Goal: Transaction & Acquisition: Purchase product/service

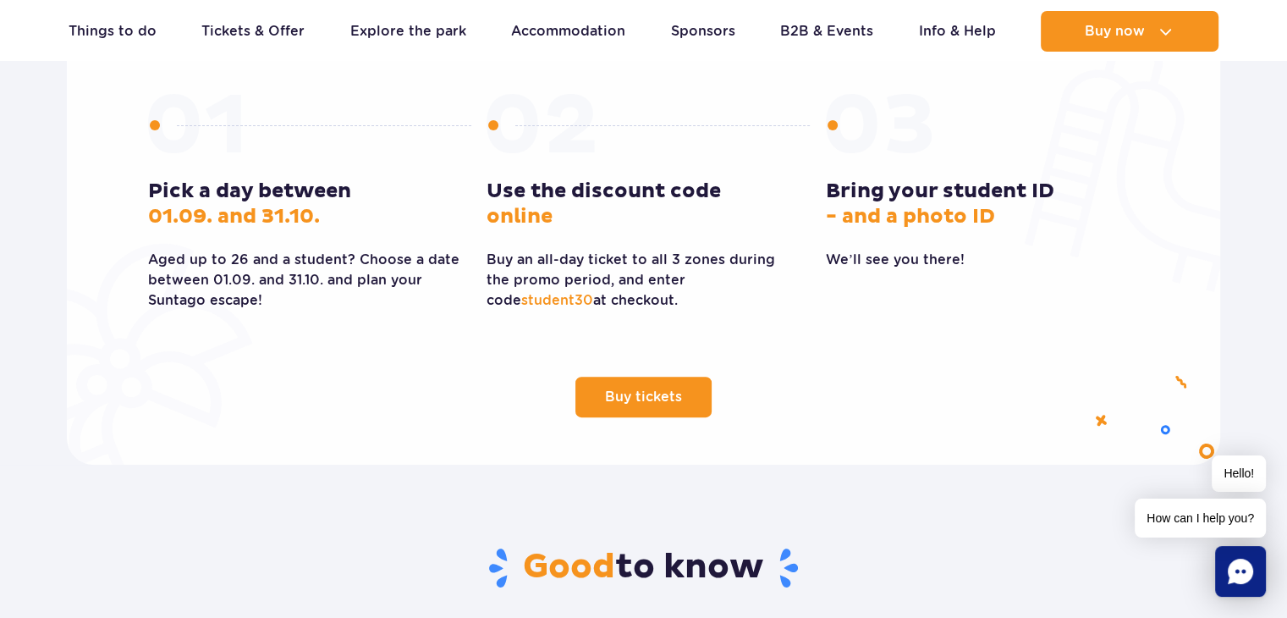
scroll to position [508, 0]
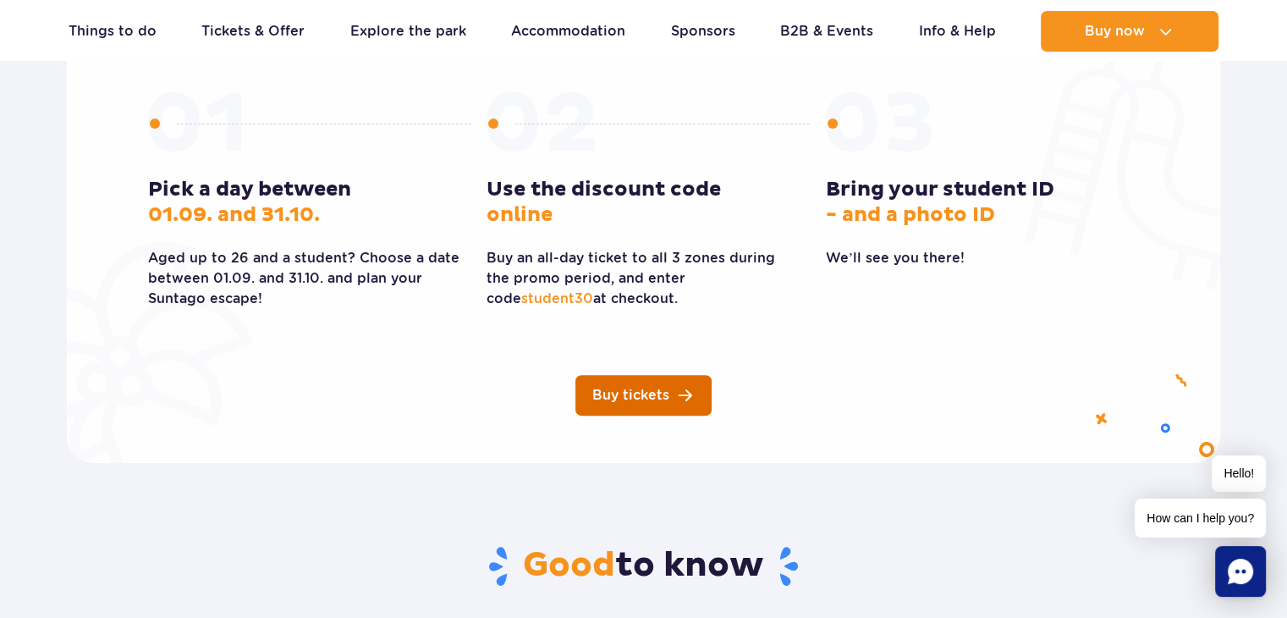
click at [633, 399] on span "Buy tickets" at bounding box center [630, 395] width 77 height 14
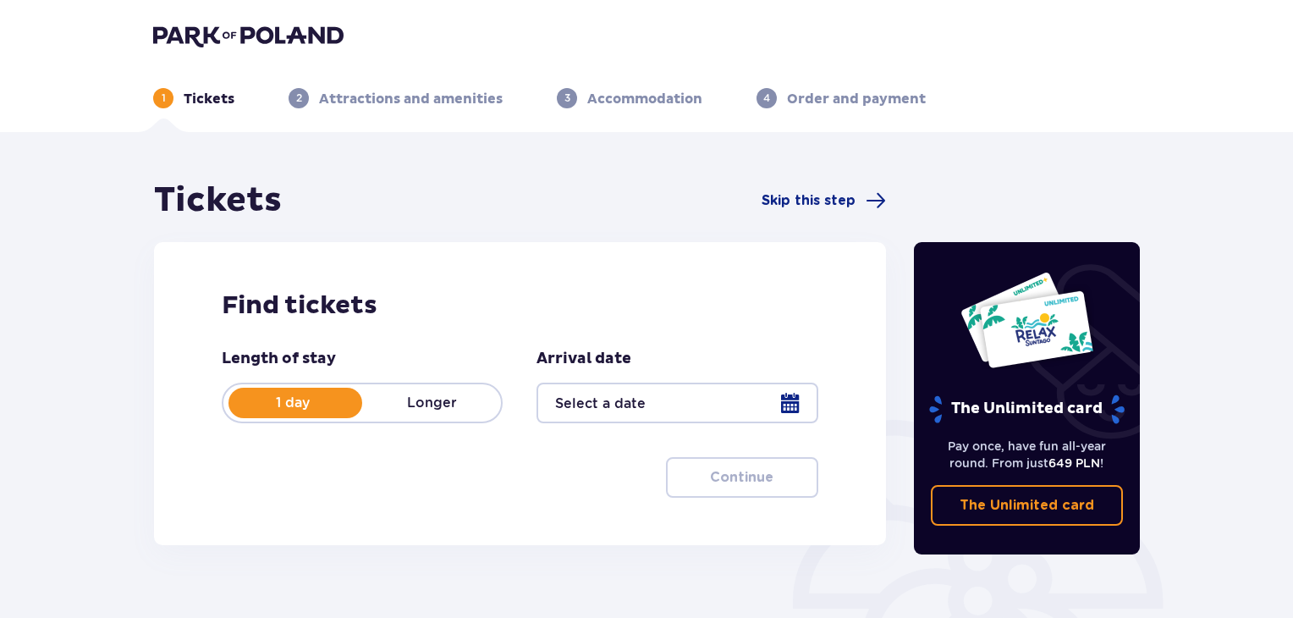
click at [613, 406] on div at bounding box center [676, 402] width 281 height 41
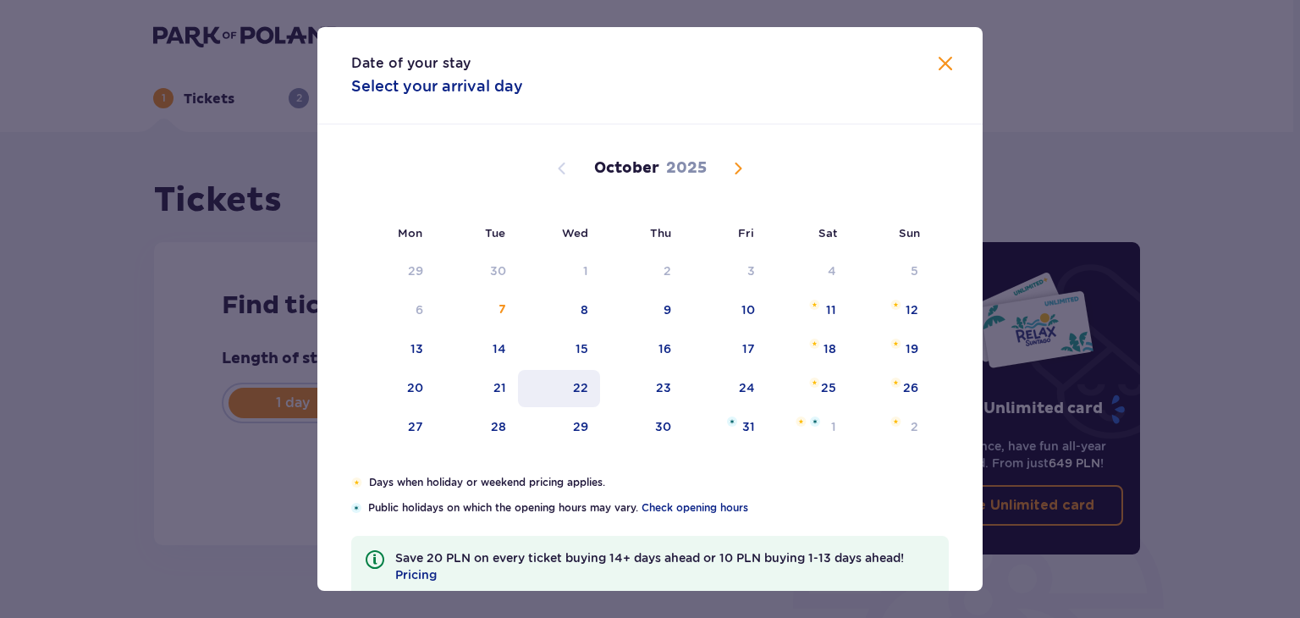
drag, startPoint x: 582, startPoint y: 387, endPoint x: 562, endPoint y: 380, distance: 21.4
click at [582, 387] on div "22" at bounding box center [580, 387] width 15 height 17
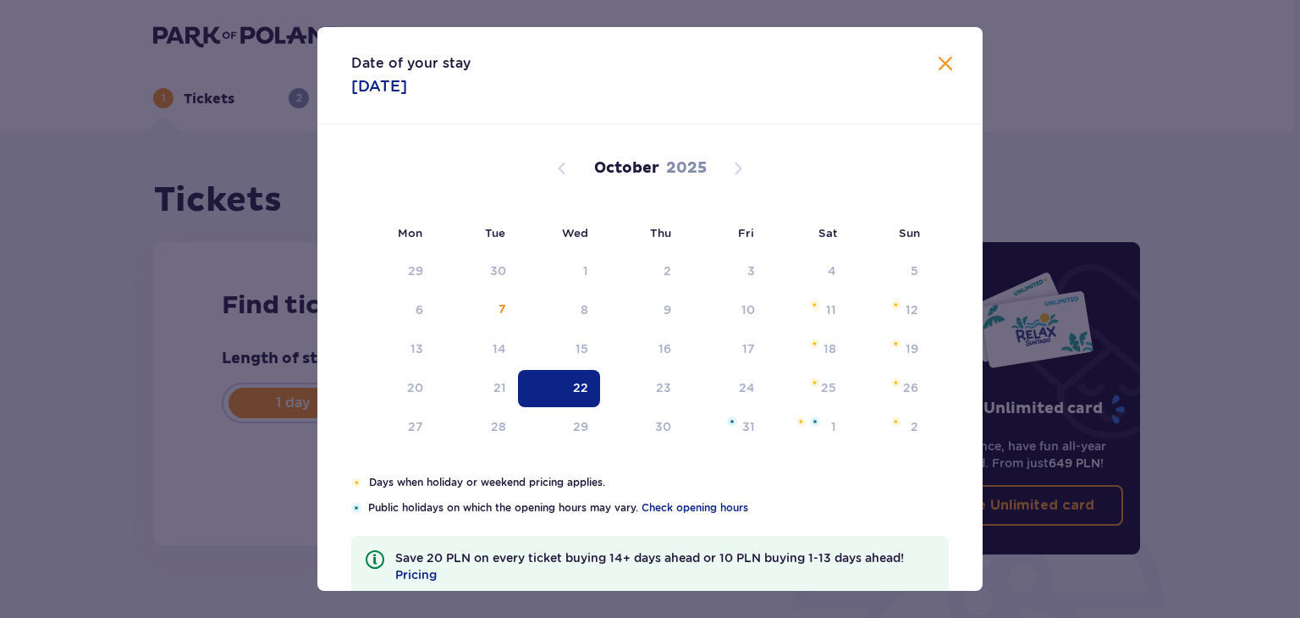
type input "22.10.25"
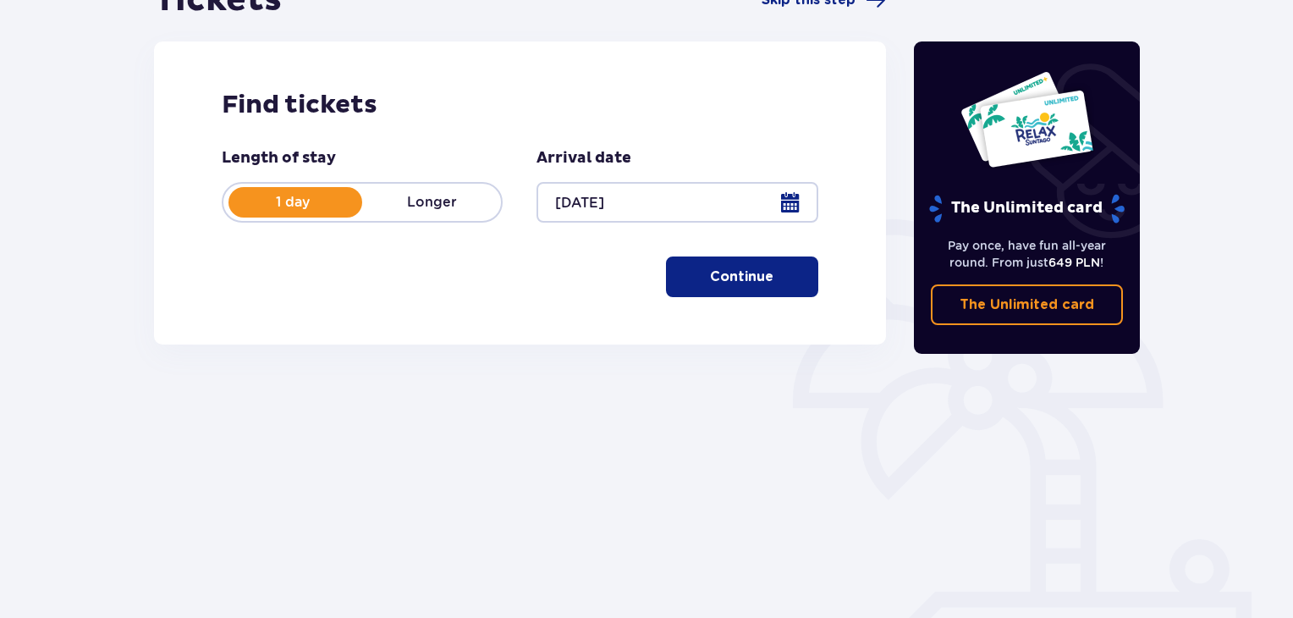
scroll to position [160, 0]
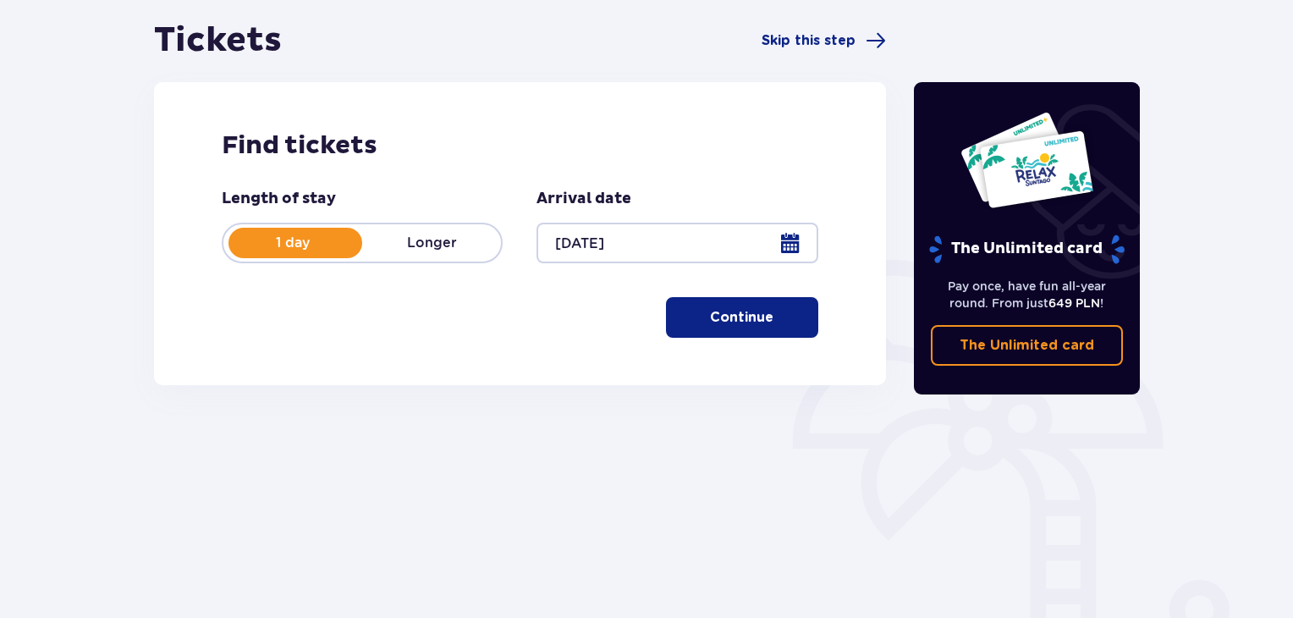
click at [720, 335] on button "Continue" at bounding box center [742, 317] width 152 height 41
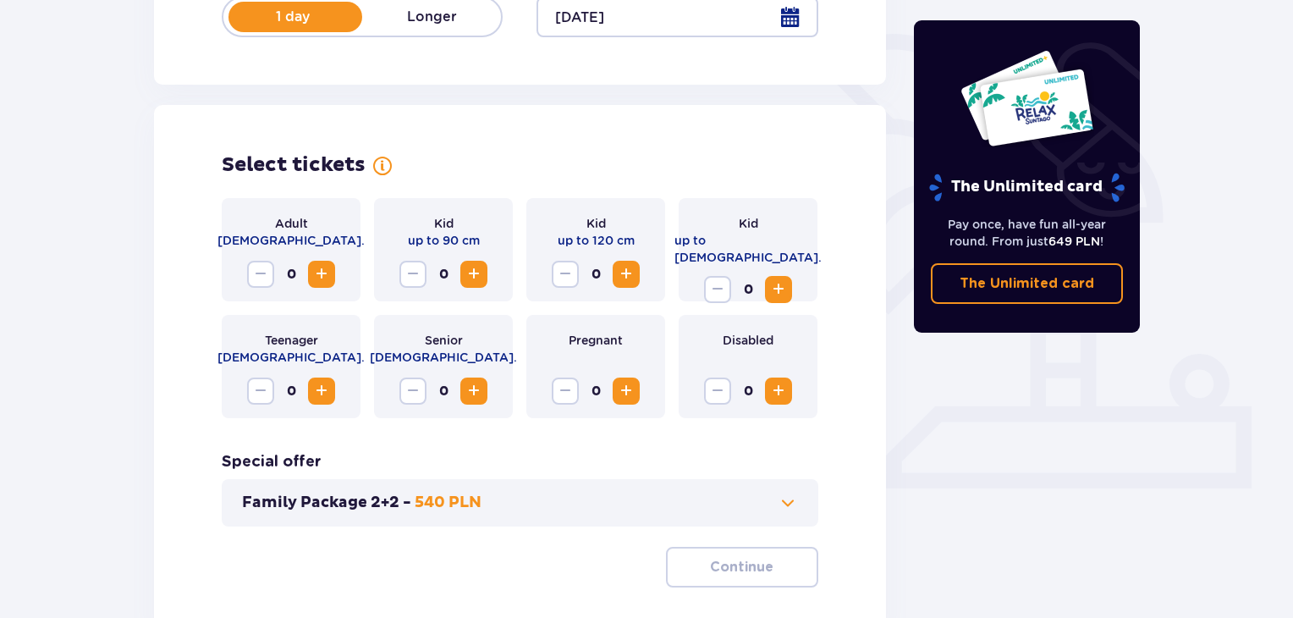
scroll to position [301, 0]
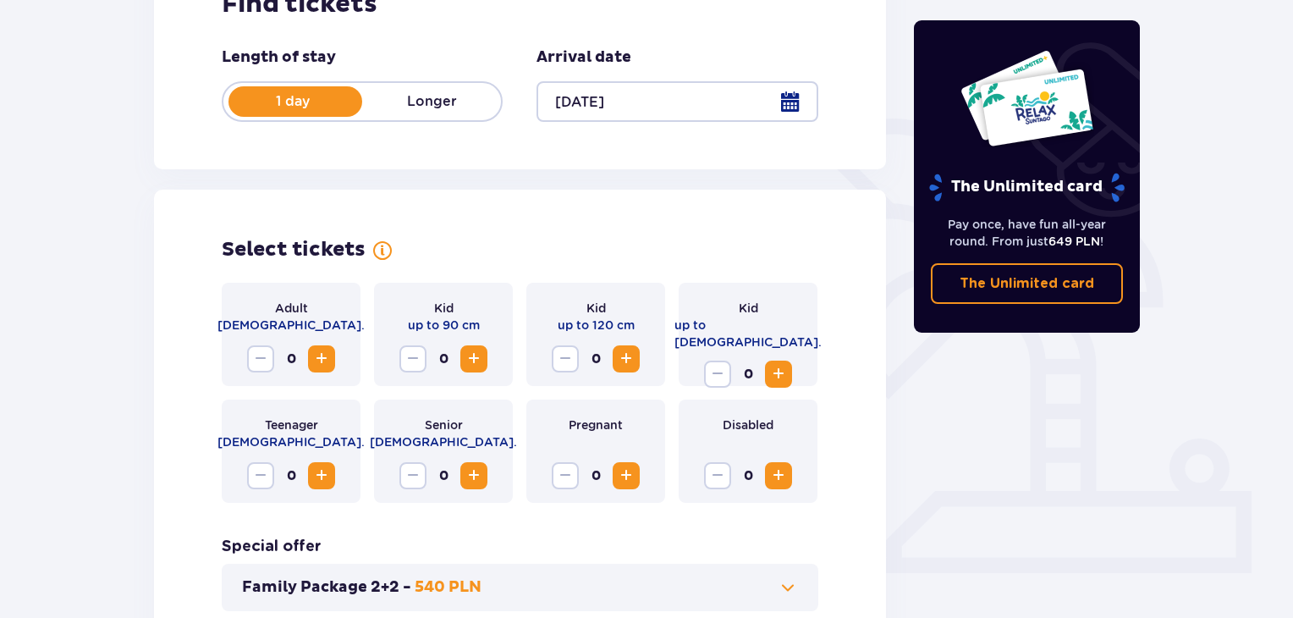
click at [322, 471] on span "Increase" at bounding box center [321, 475] width 20 height 20
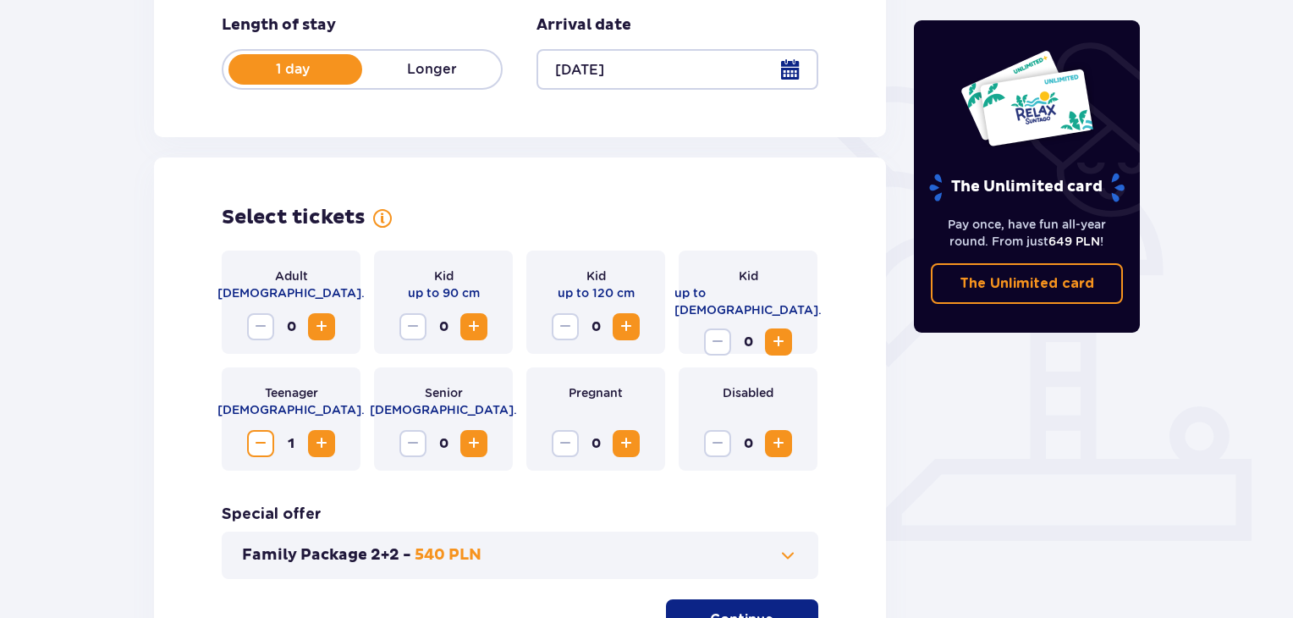
scroll to position [386, 0]
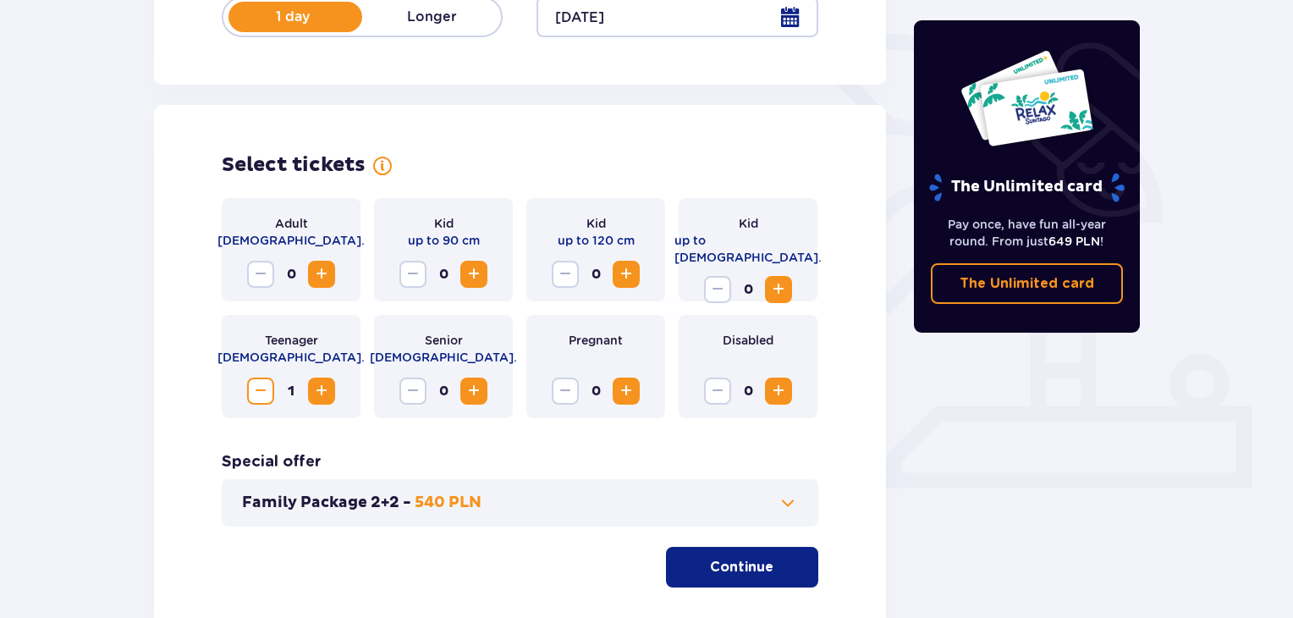
click at [720, 558] on p "Continue" at bounding box center [741, 567] width 63 height 19
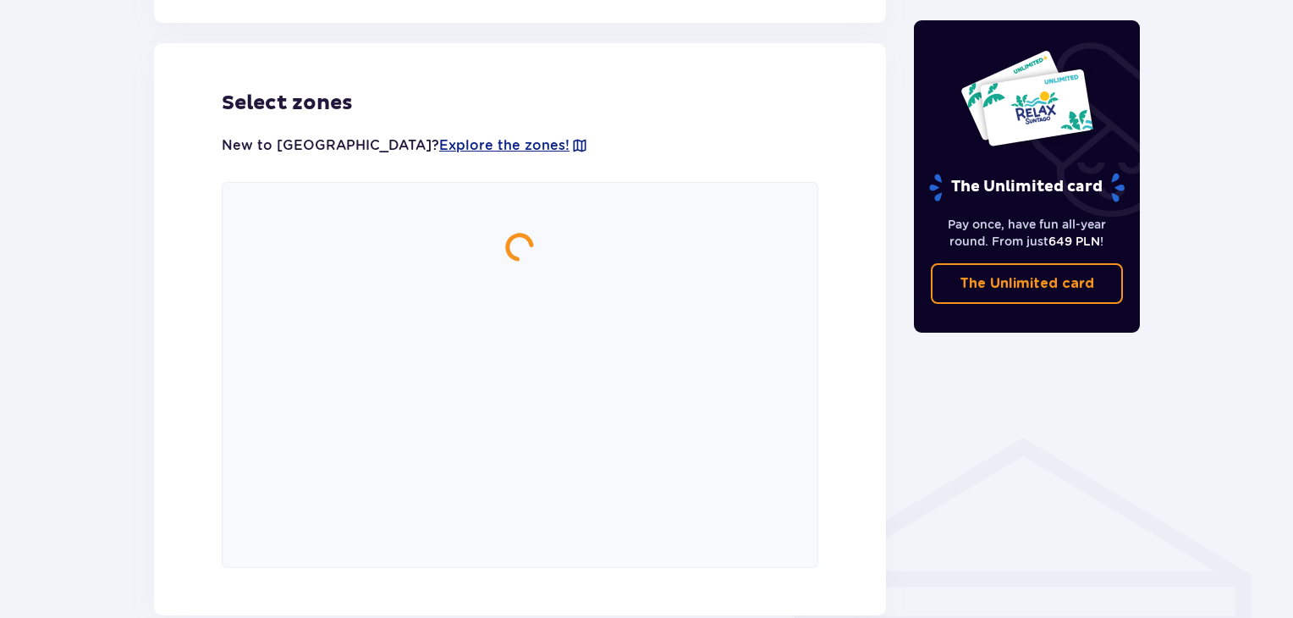
scroll to position [939, 0]
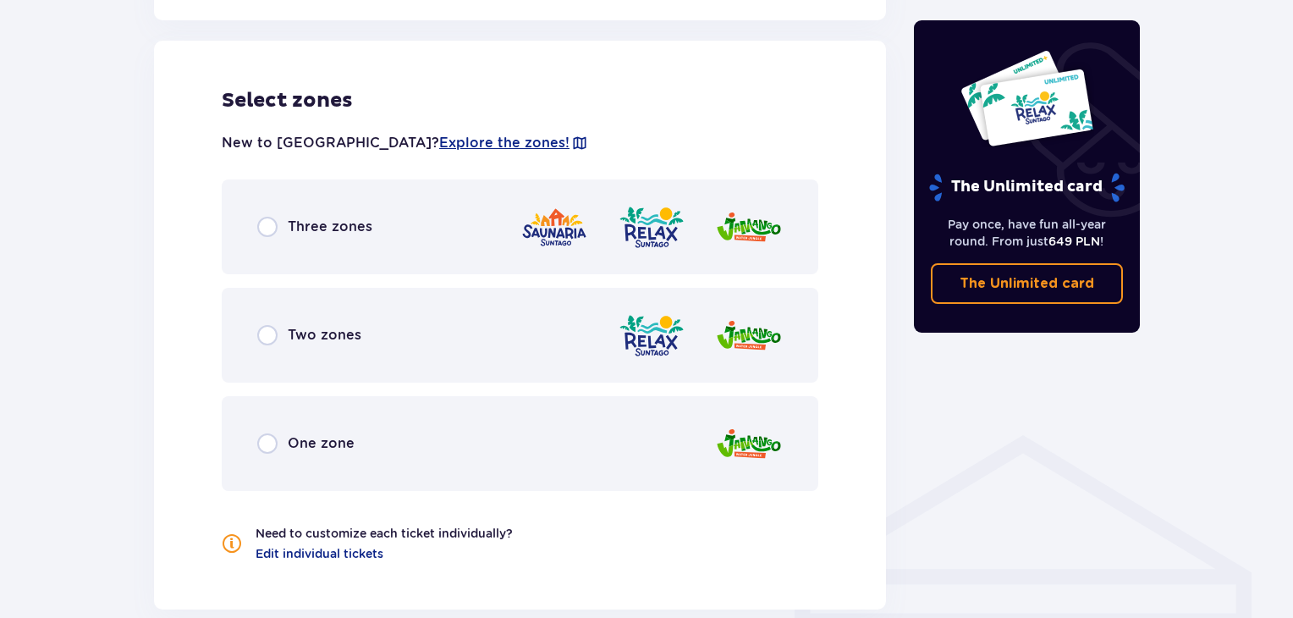
click at [267, 234] on input "radio" at bounding box center [267, 227] width 20 height 20
radio input "true"
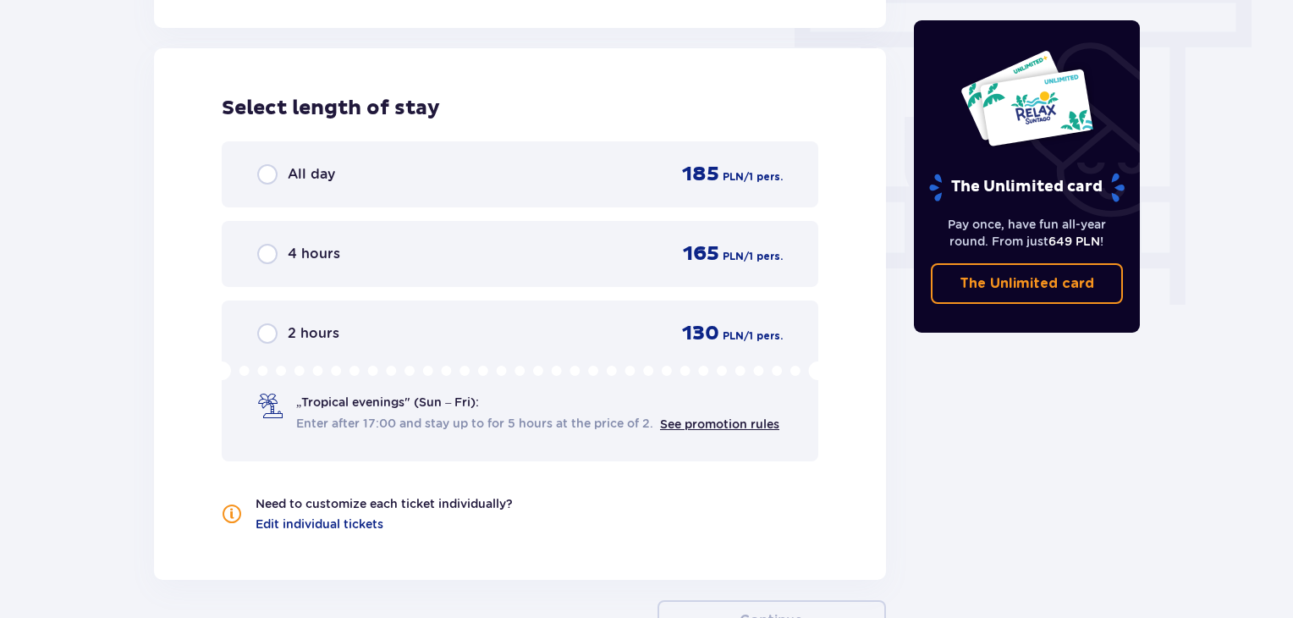
scroll to position [1528, 0]
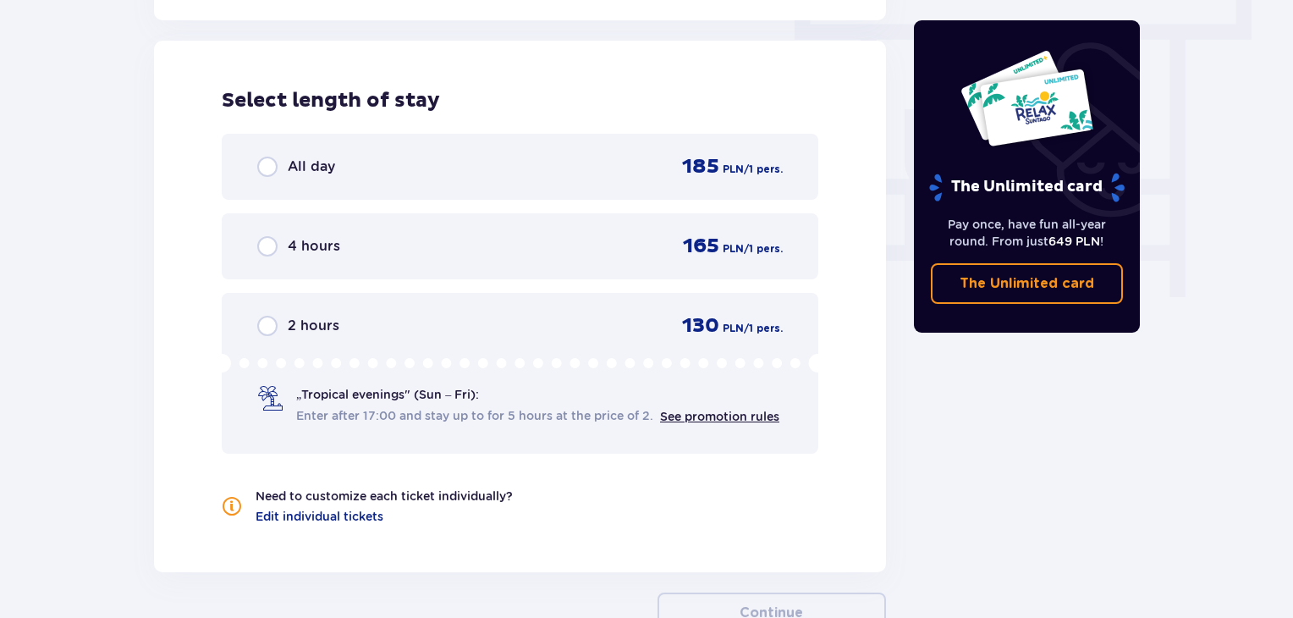
click at [271, 167] on input "radio" at bounding box center [267, 167] width 20 height 20
radio input "true"
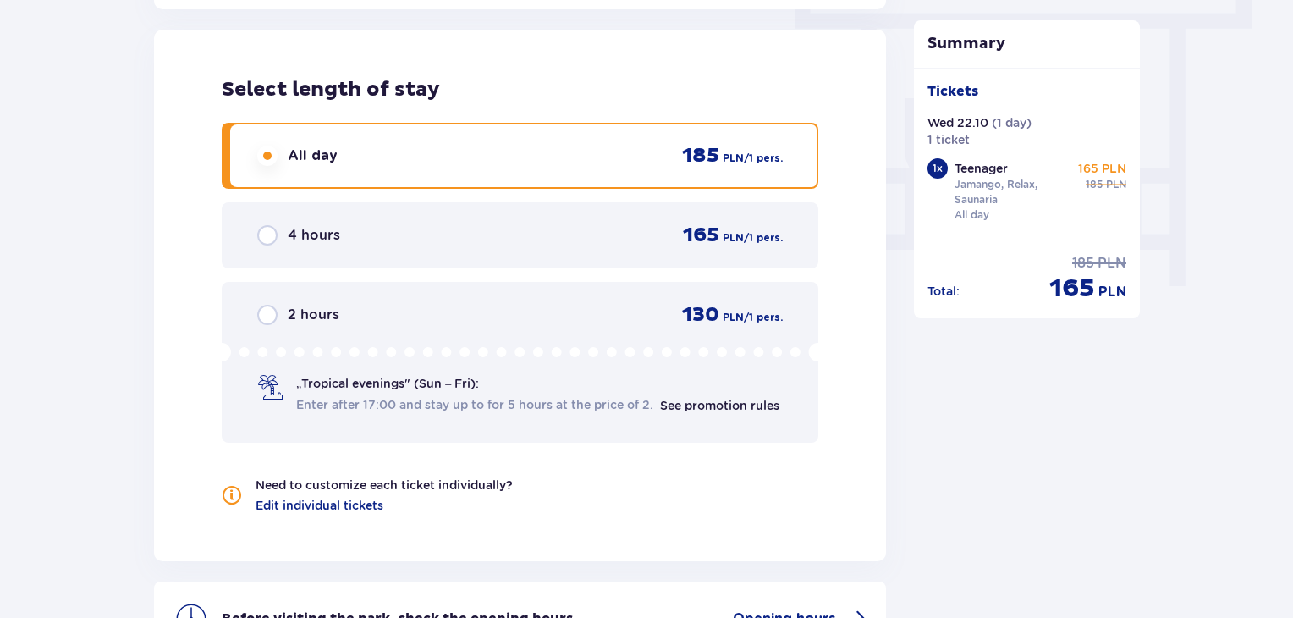
scroll to position [1738, 0]
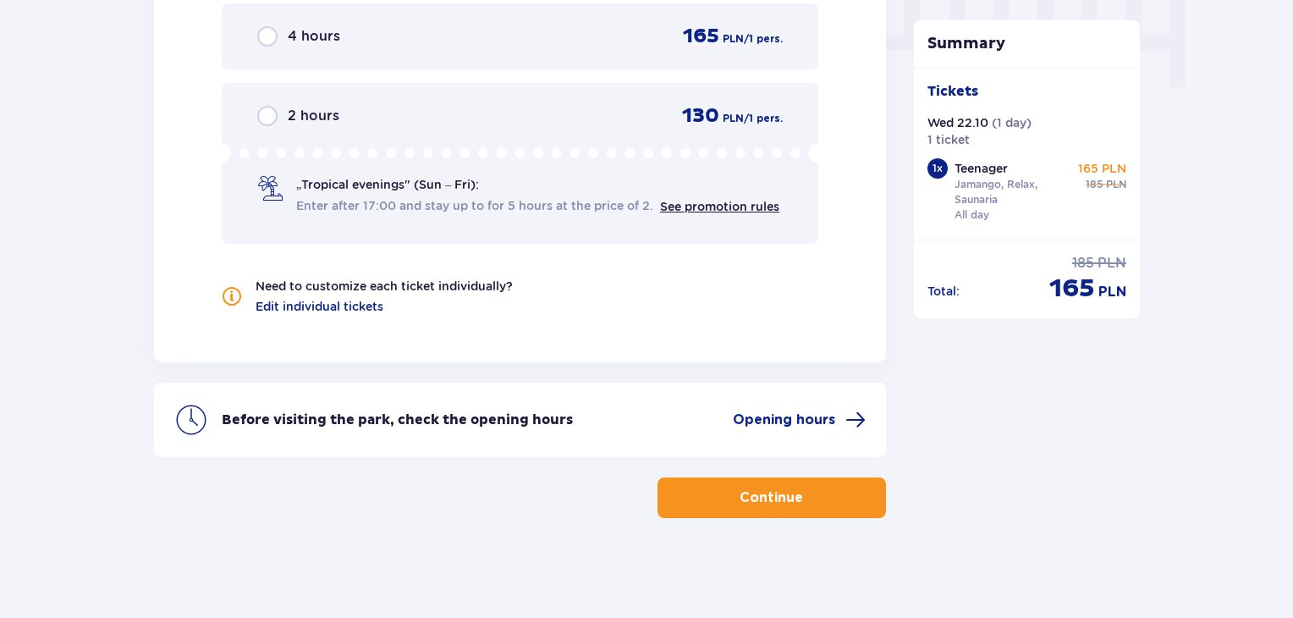
click at [762, 500] on p "Continue" at bounding box center [771, 497] width 63 height 19
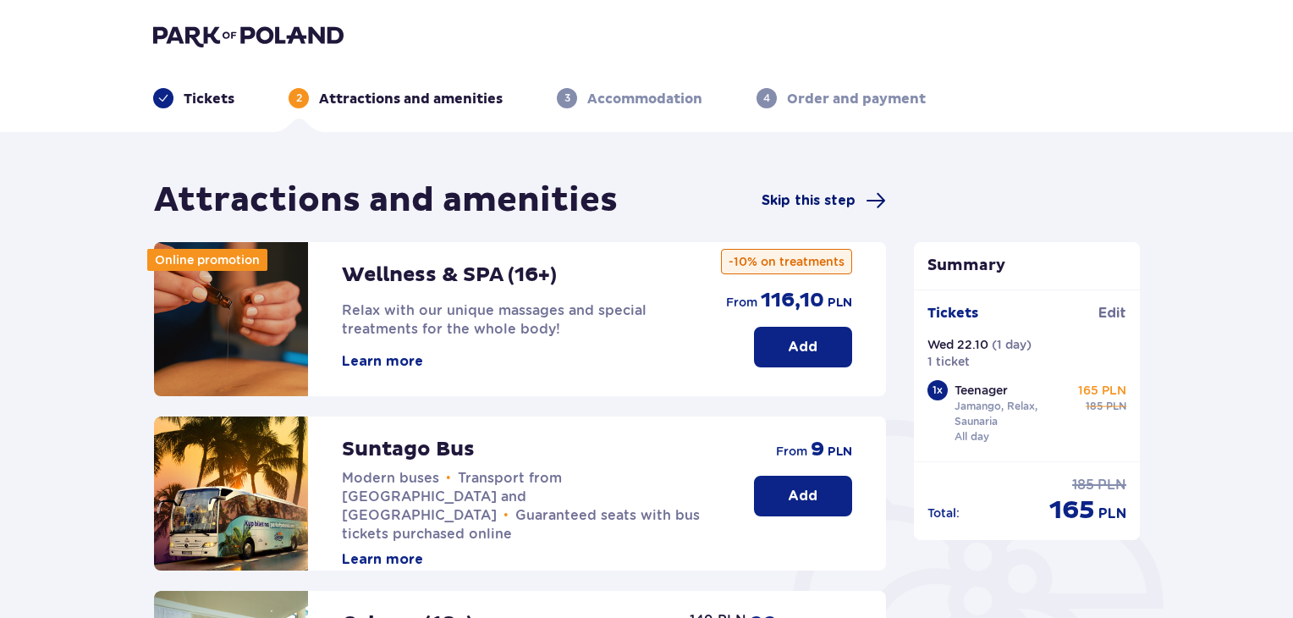
click at [801, 196] on span "Skip this step" at bounding box center [809, 200] width 94 height 19
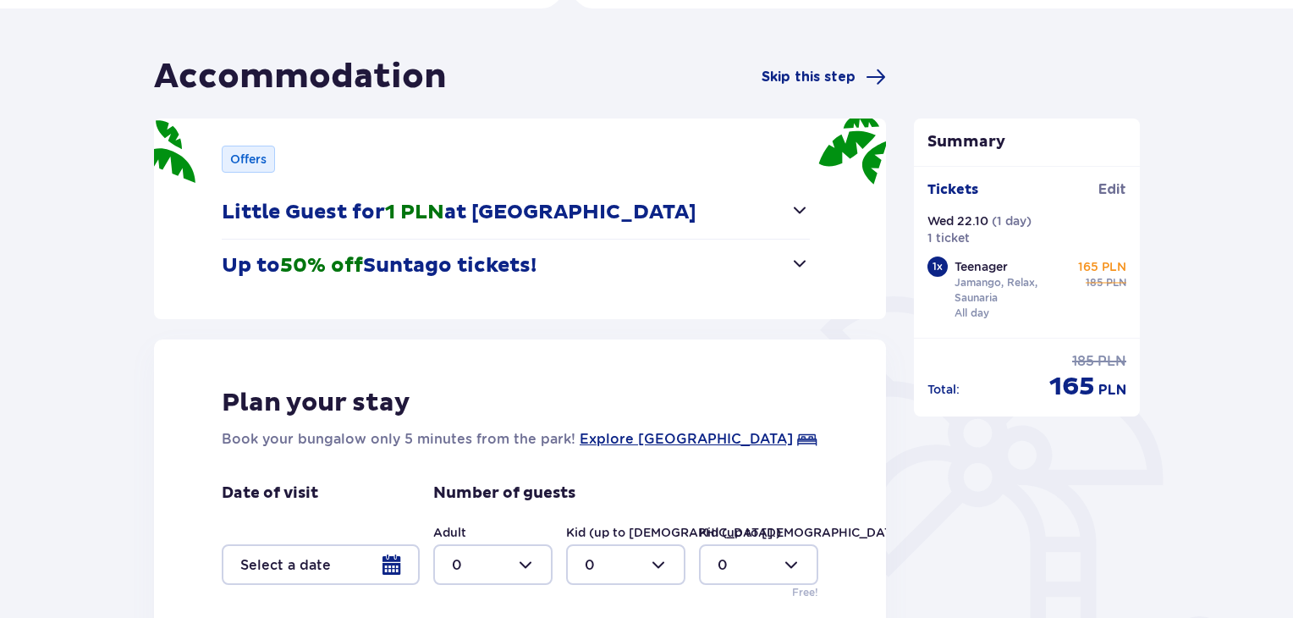
scroll to position [122, 0]
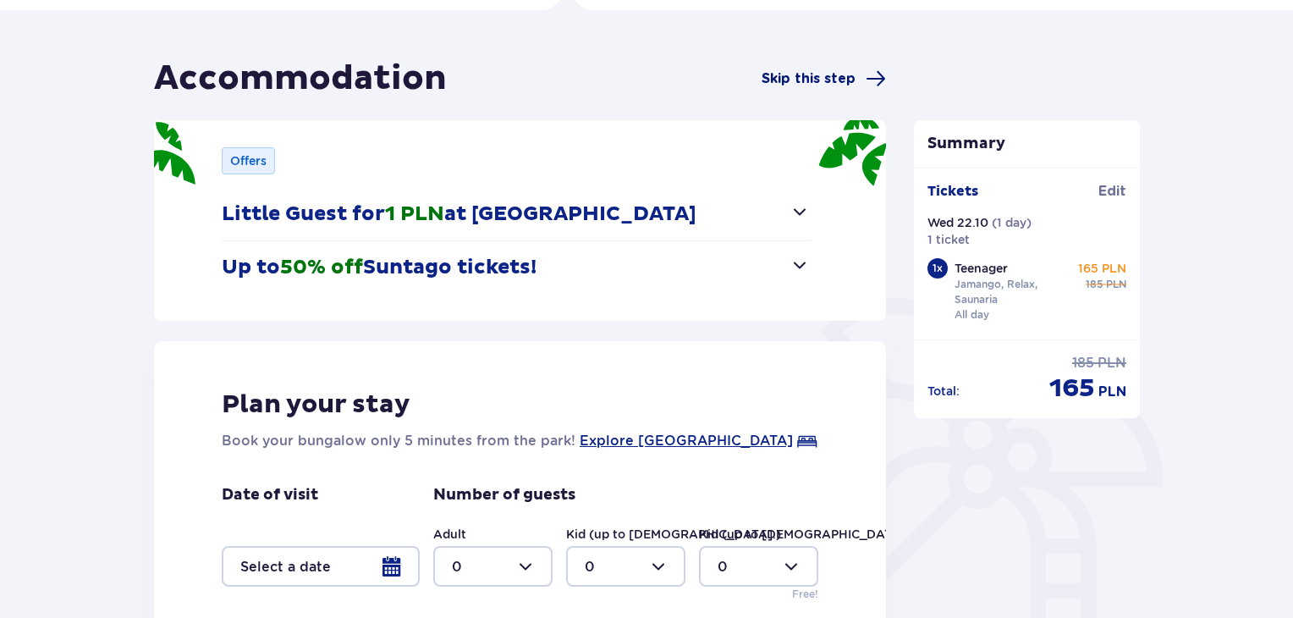
click at [776, 72] on span "Skip this step" at bounding box center [809, 78] width 94 height 19
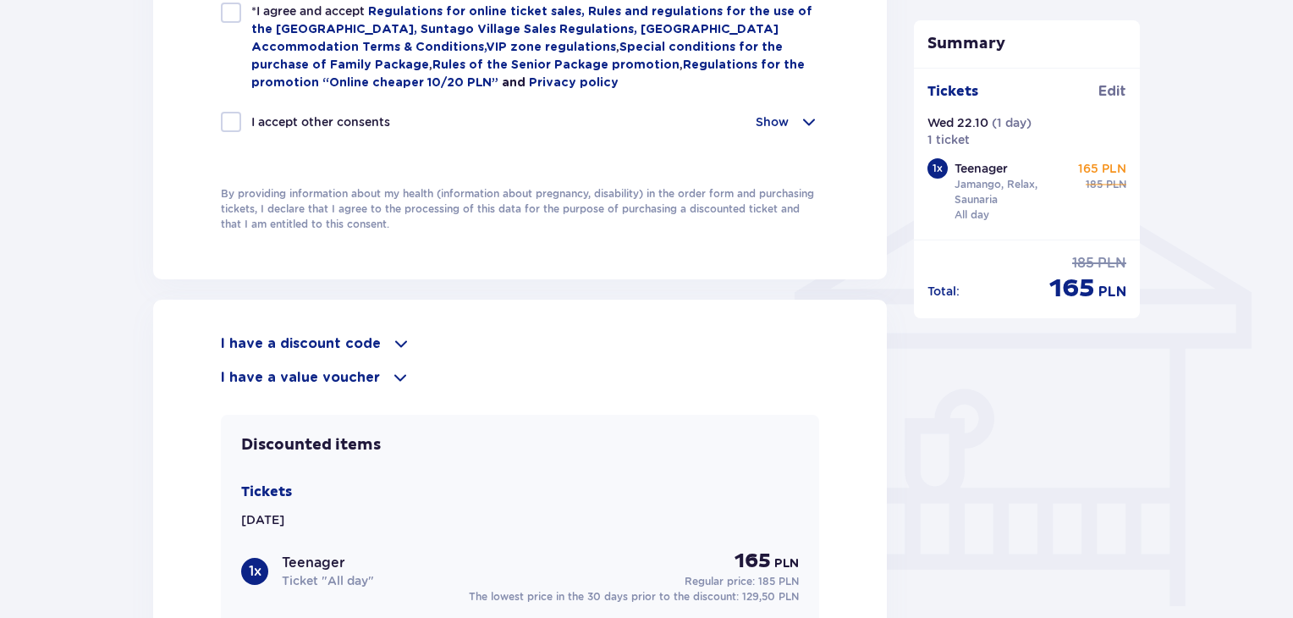
scroll to position [1115, 0]
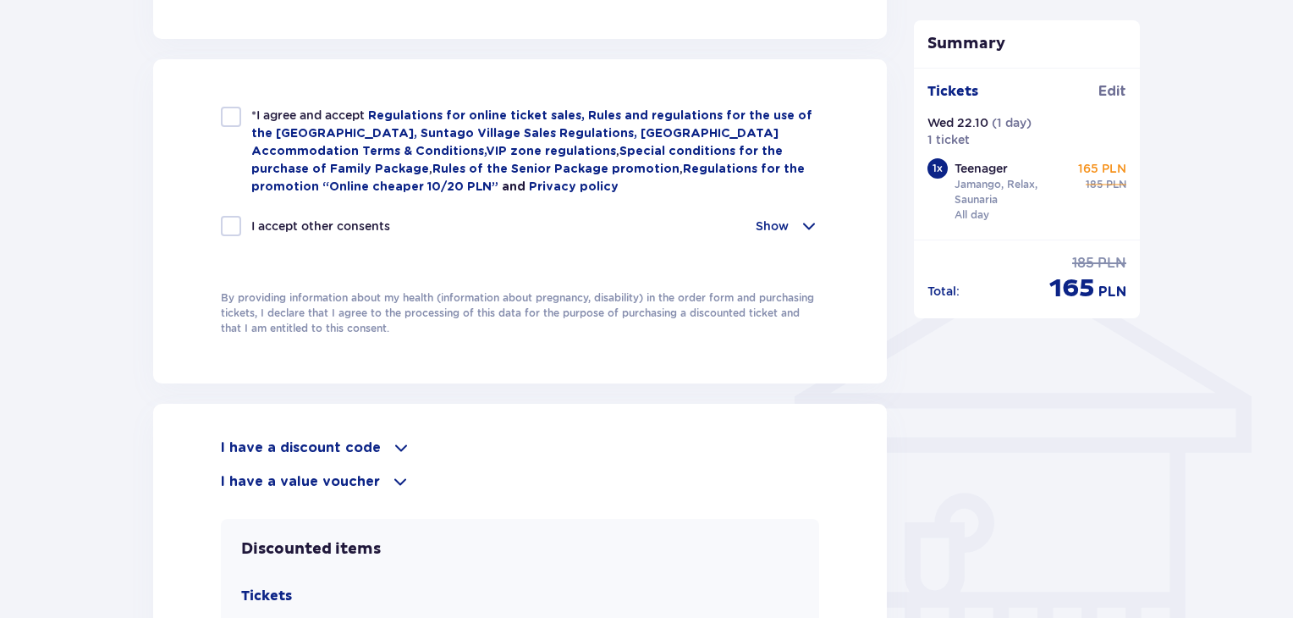
click at [393, 443] on span at bounding box center [401, 447] width 20 height 20
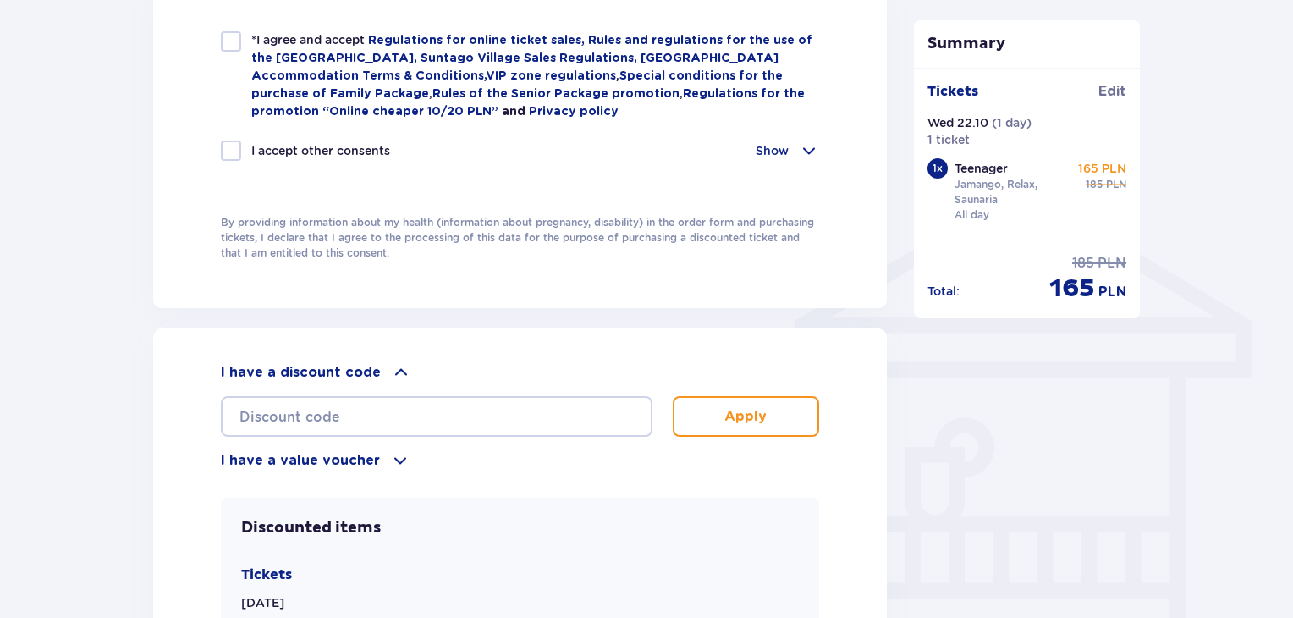
scroll to position [1200, 0]
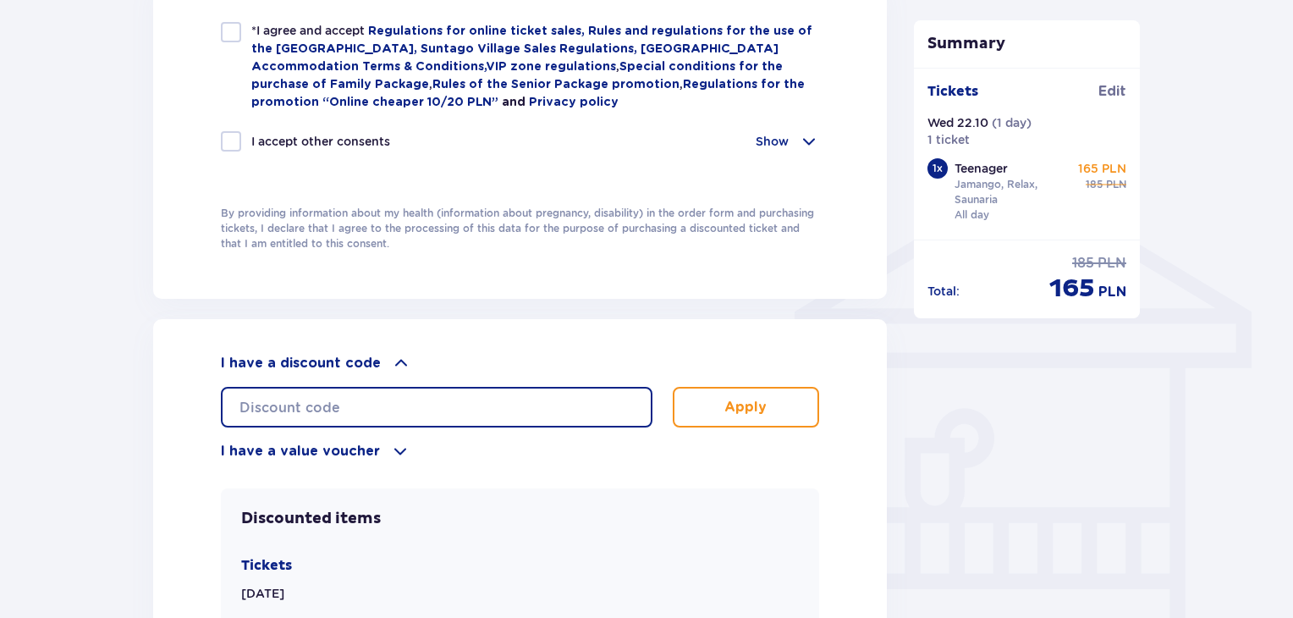
click at [446, 407] on input "text" at bounding box center [437, 407] width 432 height 41
type input "student30"
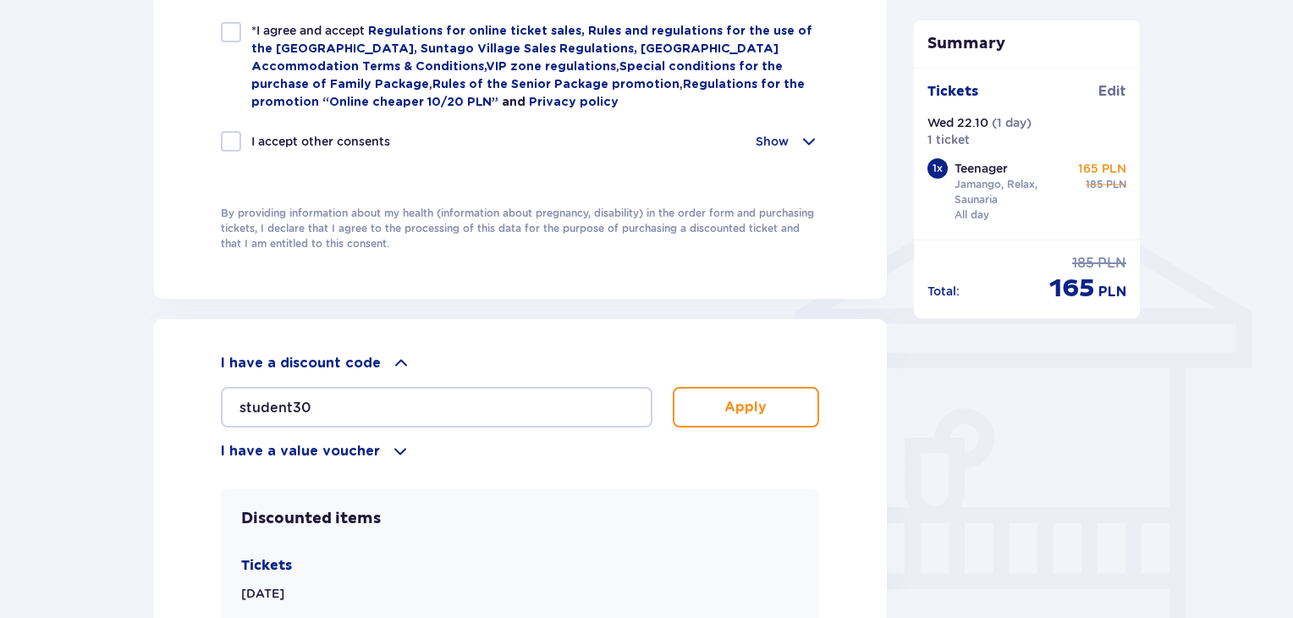
click at [792, 400] on button "Apply" at bounding box center [746, 407] width 146 height 41
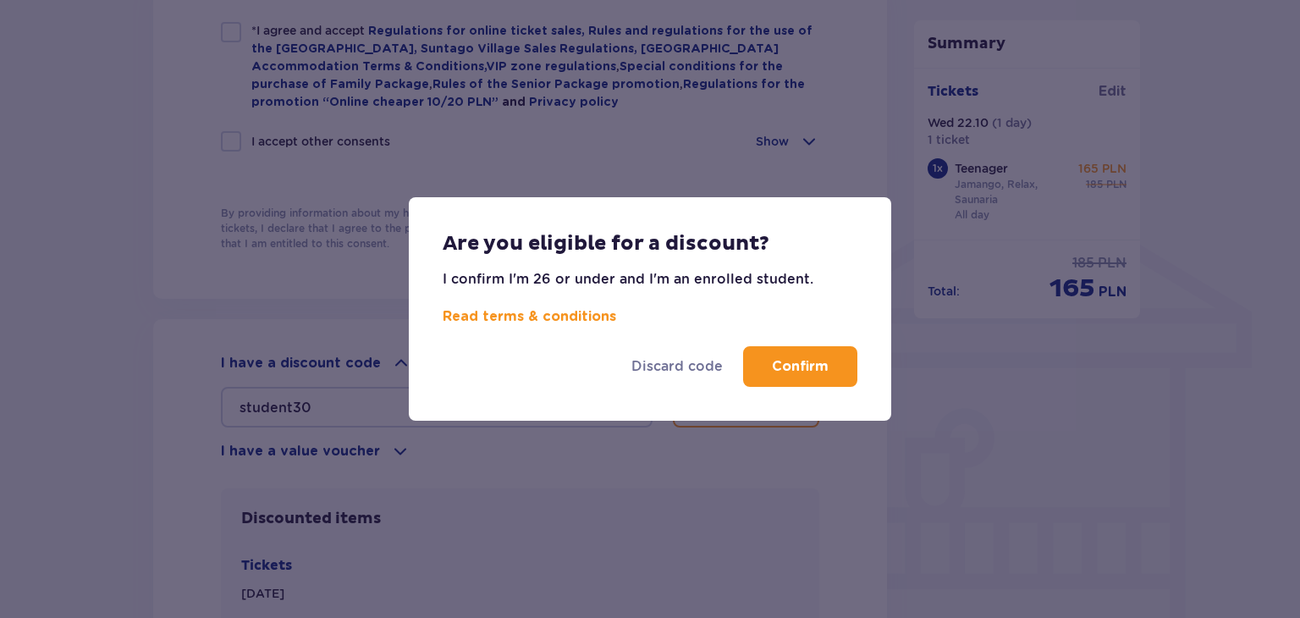
click at [799, 366] on p "Confirm" at bounding box center [800, 366] width 57 height 19
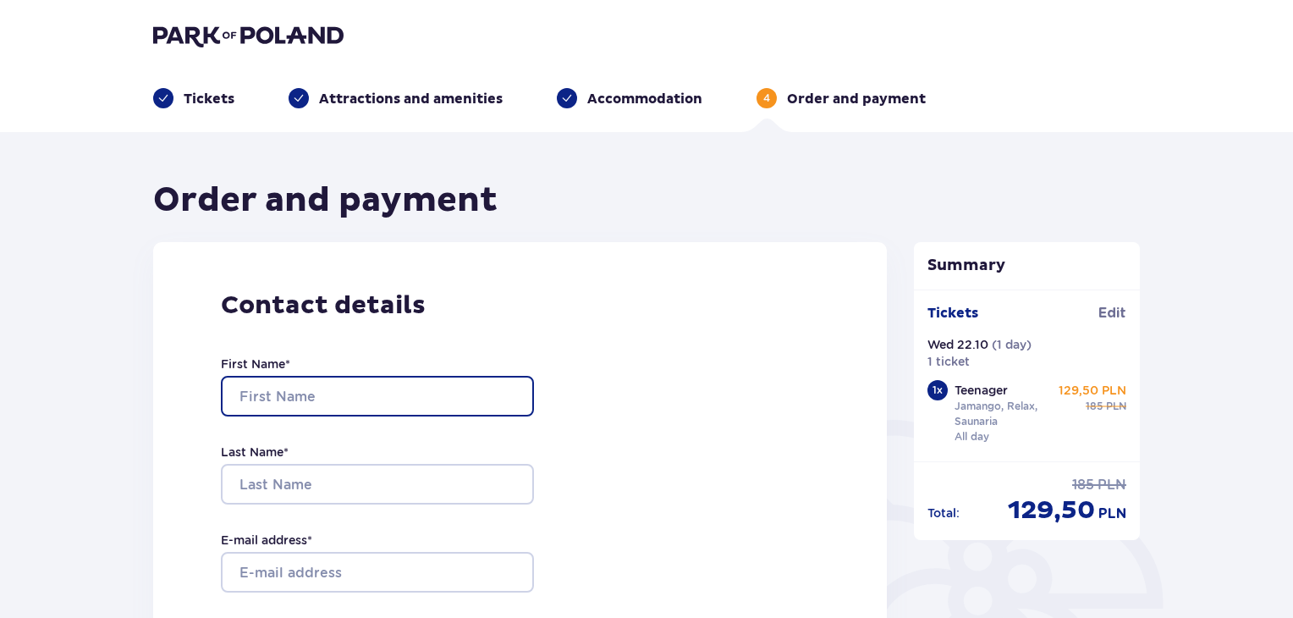
click at [361, 393] on input "First Name *" at bounding box center [377, 396] width 313 height 41
type input "K"
type input "Jānis"
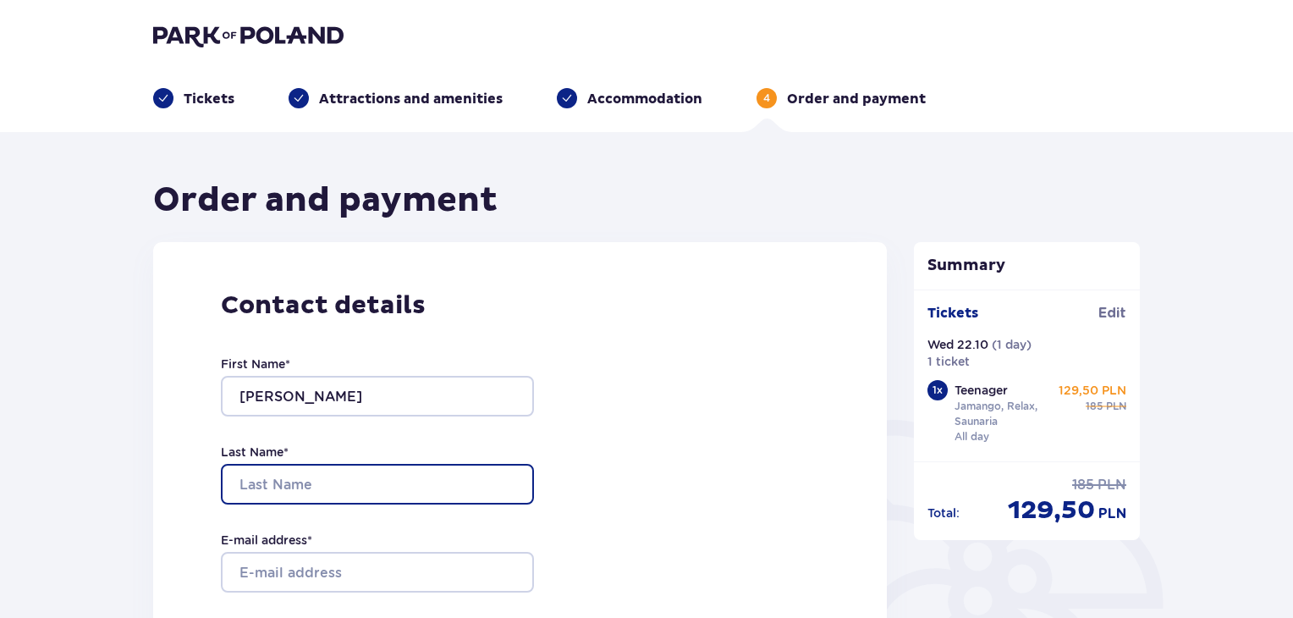
click at [382, 476] on input "Last Name *" at bounding box center [377, 484] width 313 height 41
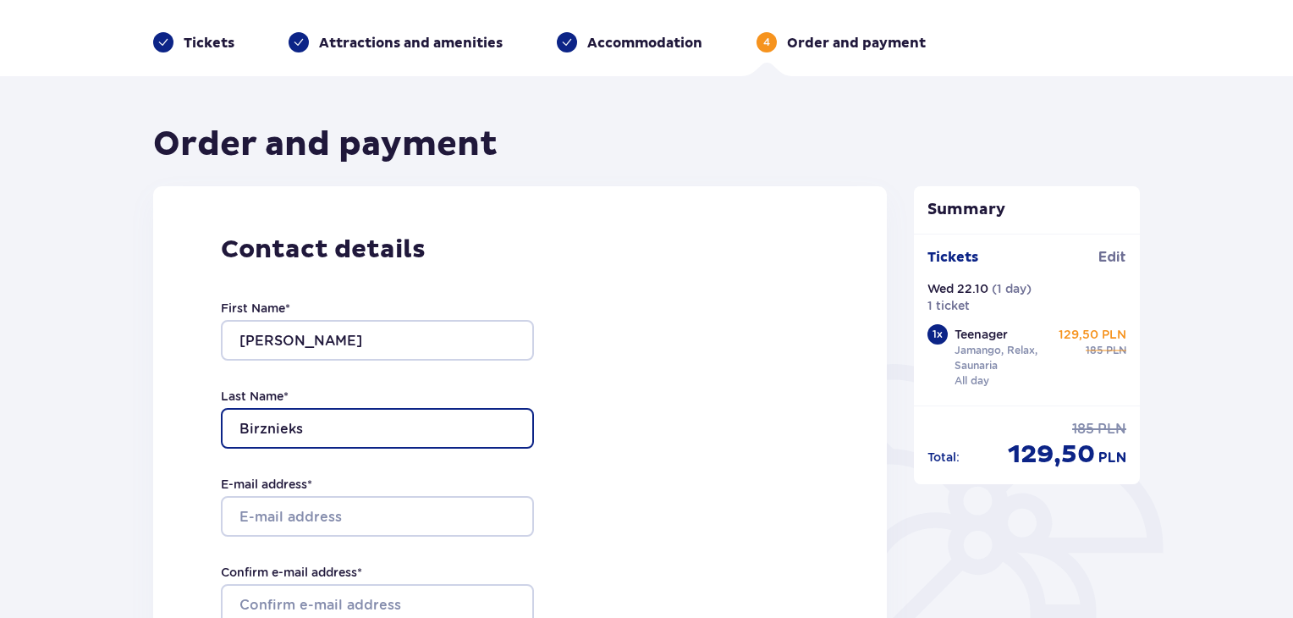
scroll to position [85, 0]
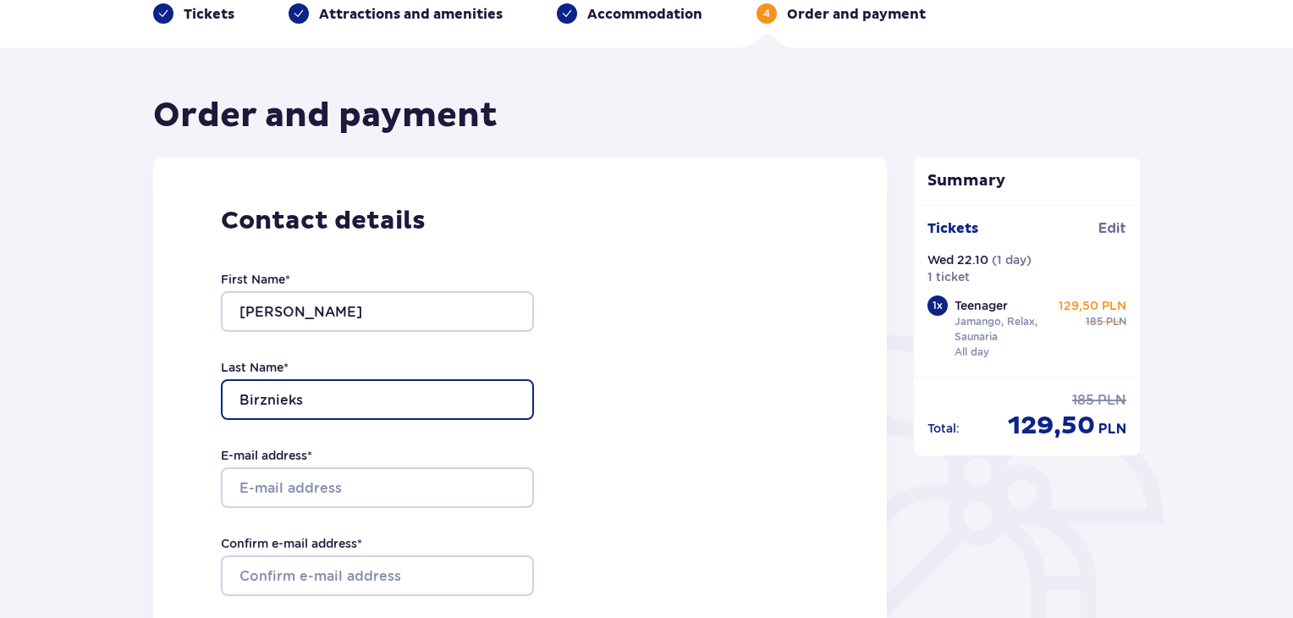
type input "Birznieks"
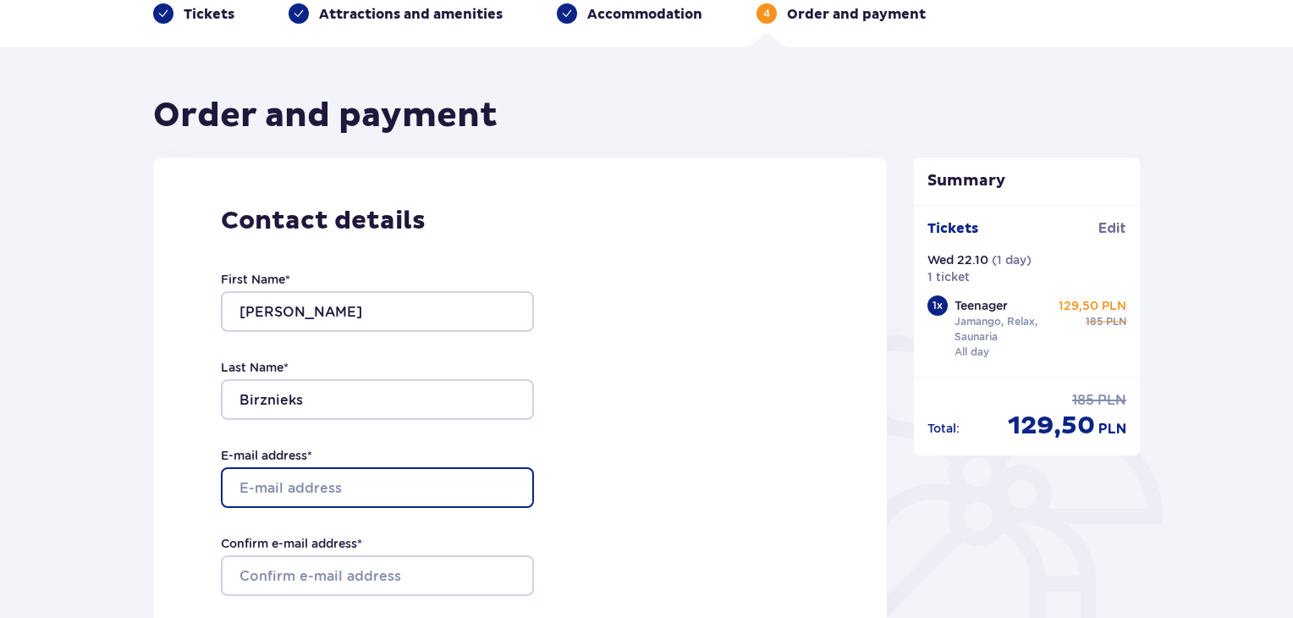
click at [404, 488] on input "E-mail address *" at bounding box center [377, 487] width 313 height 41
type input "egg0364@gmail.com"
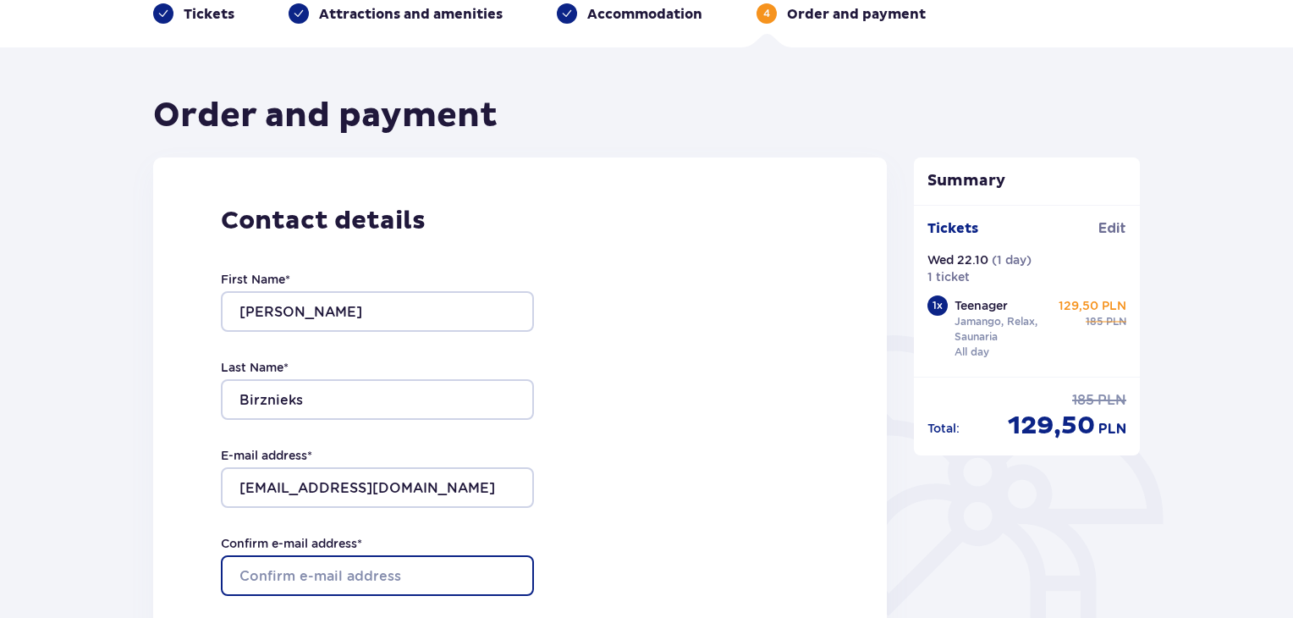
click at [369, 566] on input "Confirm e-mail address *" at bounding box center [377, 575] width 313 height 41
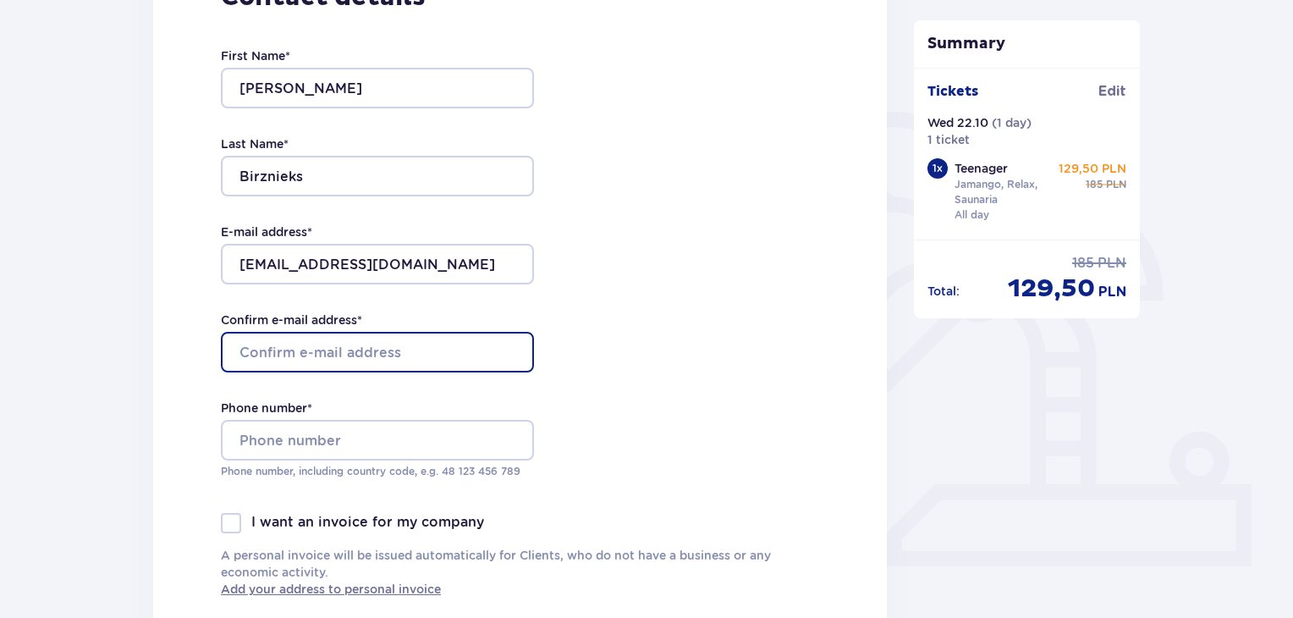
scroll to position [338, 0]
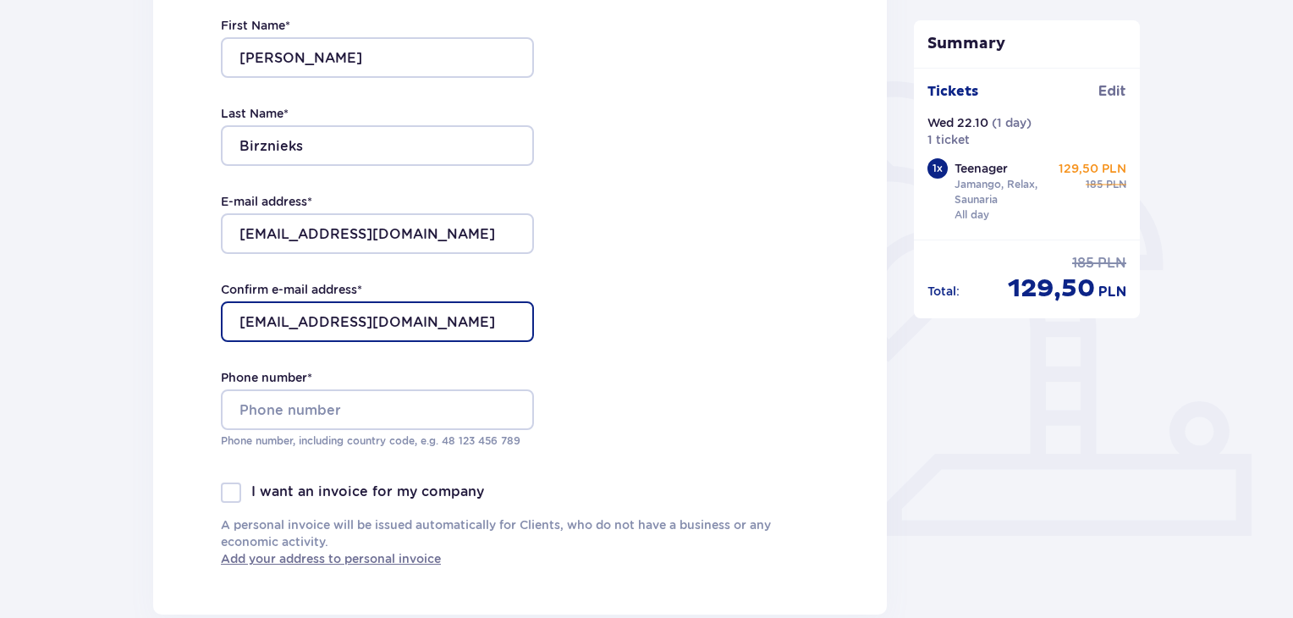
type input "egg0364@gmail.com"
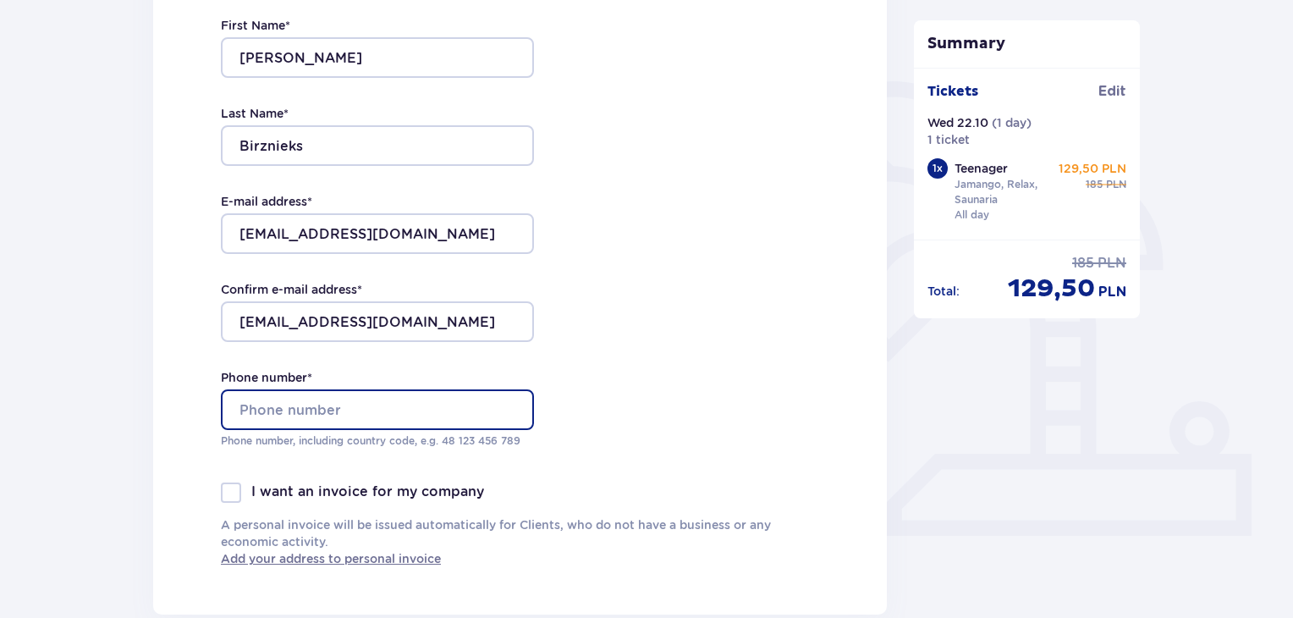
click at [487, 416] on input "Phone number *" at bounding box center [377, 409] width 313 height 41
type input "3"
click at [300, 414] on input "+371 27089086" at bounding box center [377, 409] width 313 height 41
click at [322, 410] on input "+371 27 089086" at bounding box center [377, 409] width 313 height 41
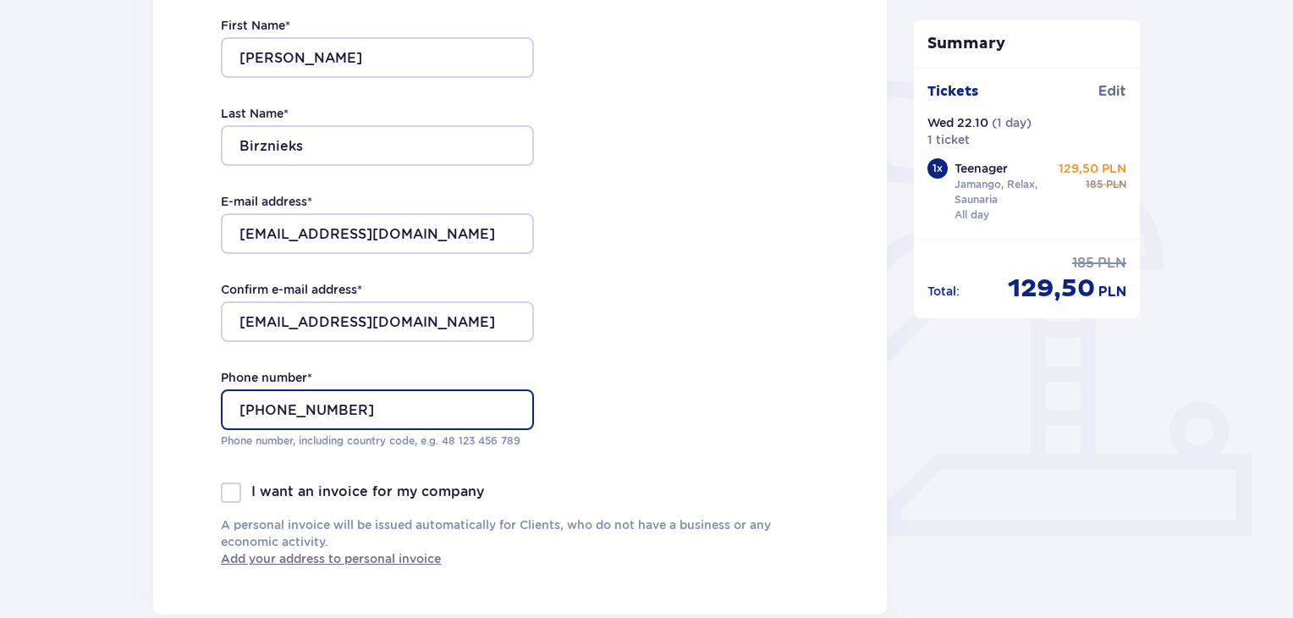
click at [377, 413] on input "+371 27 089 086" at bounding box center [377, 409] width 313 height 41
drag, startPoint x: 379, startPoint y: 410, endPoint x: 271, endPoint y: 411, distance: 108.3
click at [271, 411] on input "+371 27 089 086" at bounding box center [377, 409] width 313 height 41
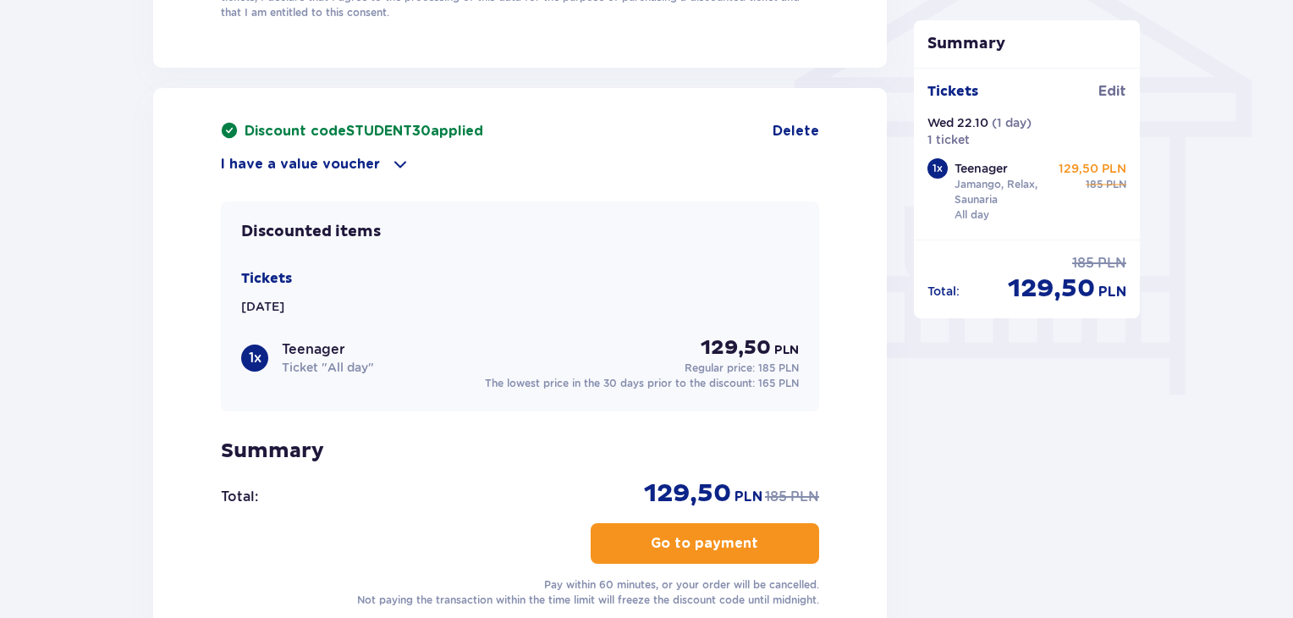
scroll to position [1523, 0]
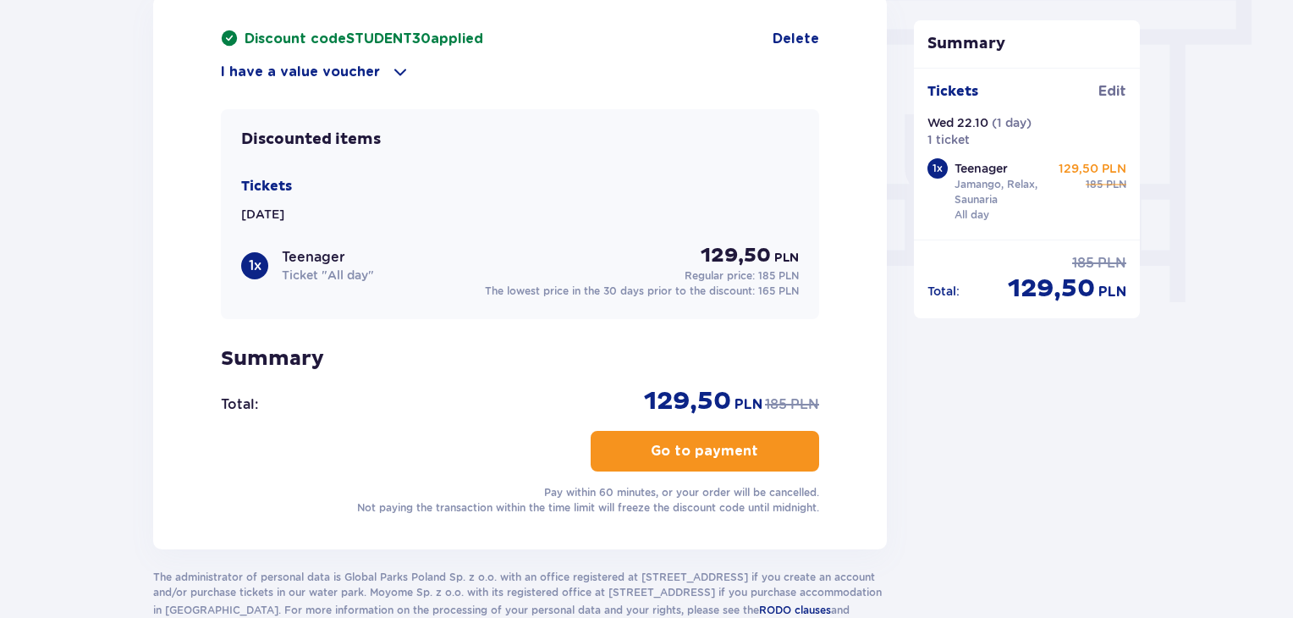
type input "+371 27 089 086"
click at [679, 452] on p "Go to payment" at bounding box center [704, 451] width 107 height 19
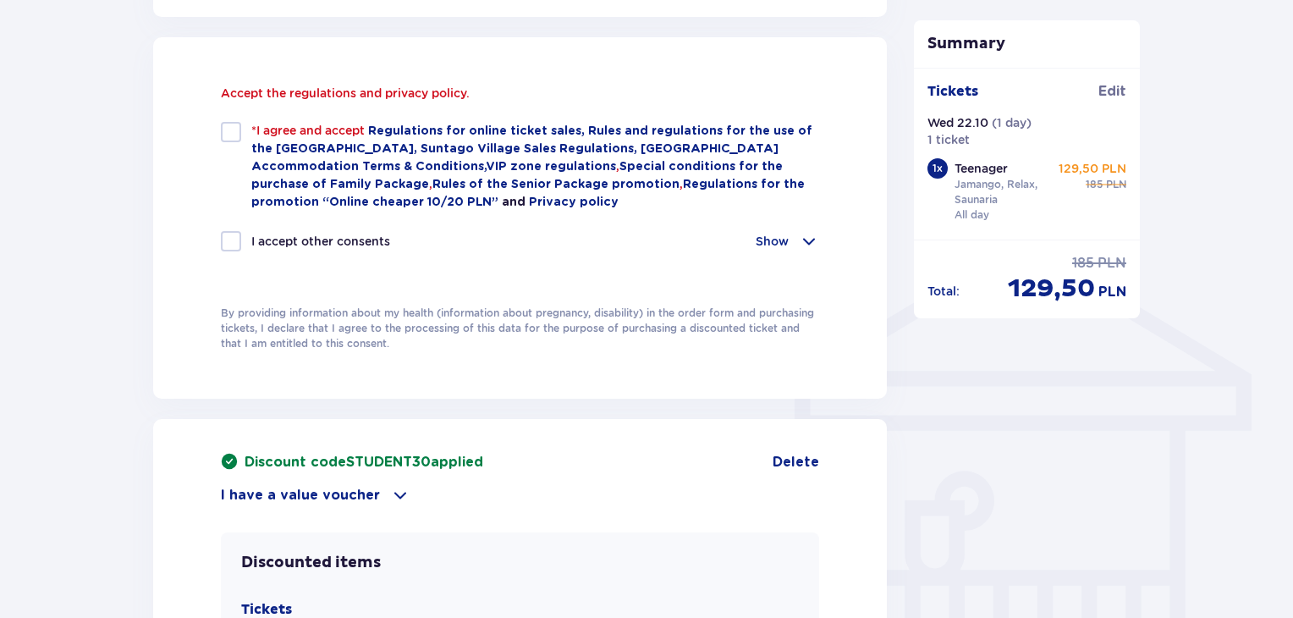
scroll to position [1137, 0]
click at [236, 141] on div at bounding box center [231, 132] width 20 height 20
checkbox input "true"
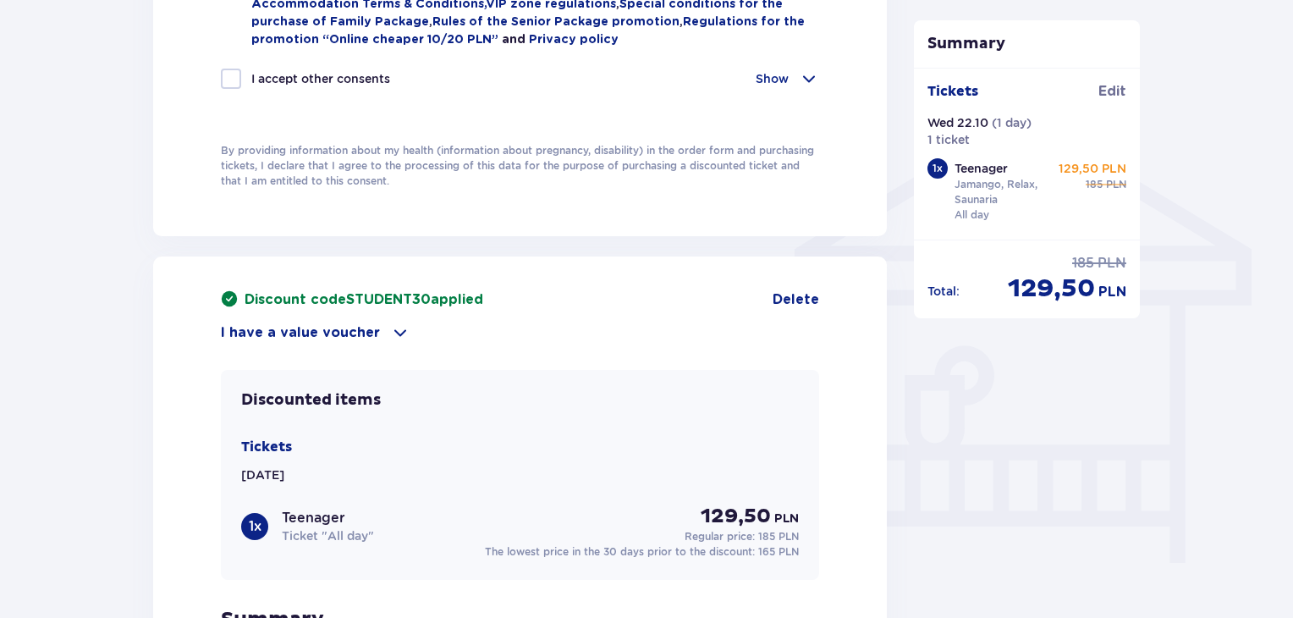
scroll to position [1560, 0]
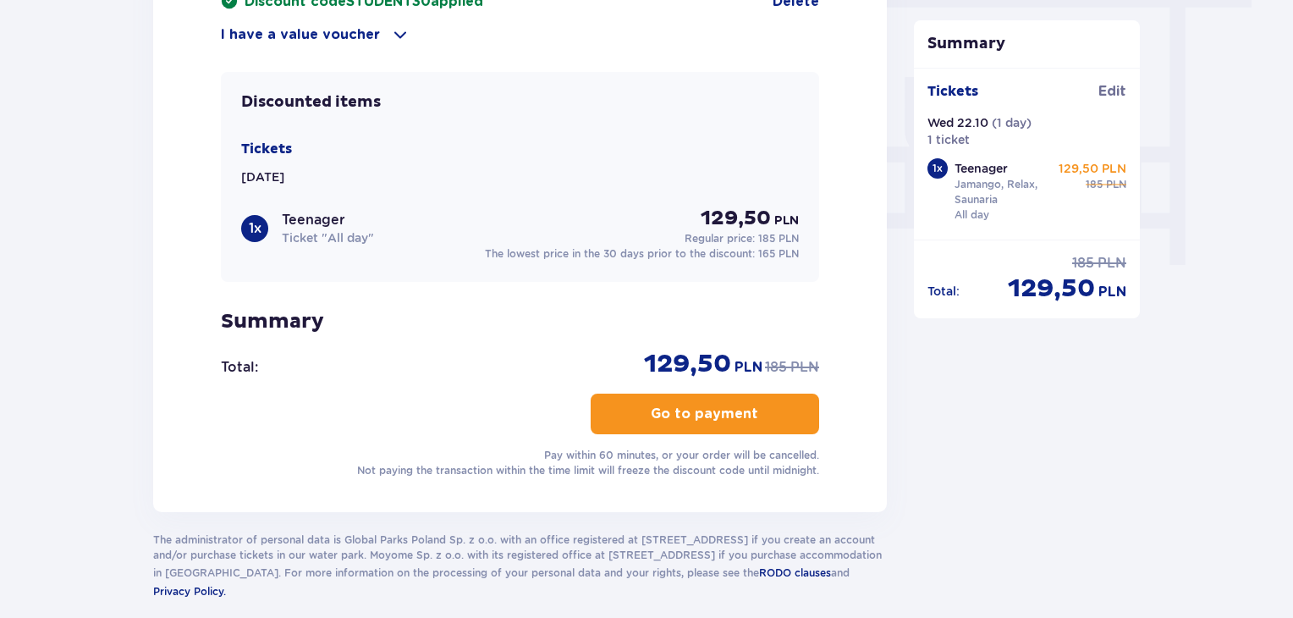
click at [729, 420] on button "Go to payment" at bounding box center [705, 413] width 228 height 41
